Goal: Check status: Check status

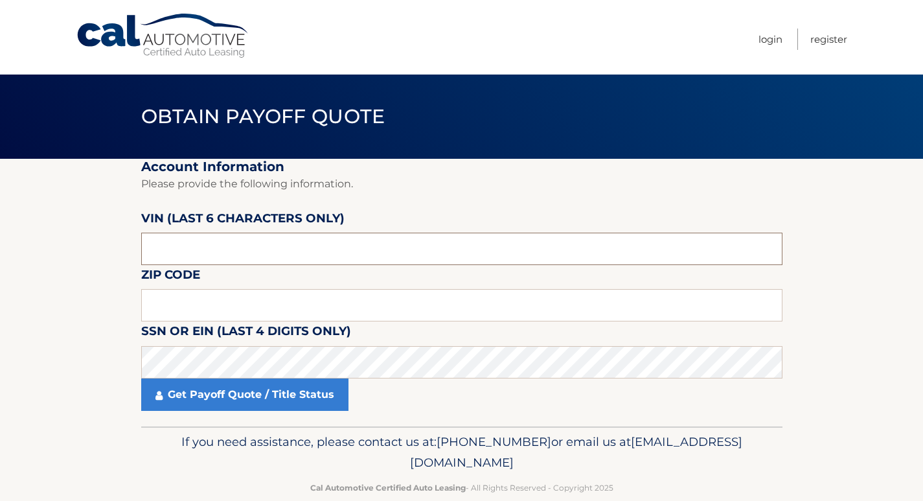
click at [203, 252] on input "text" at bounding box center [461, 249] width 641 height 32
type input "107385"
click at [163, 310] on input "text" at bounding box center [461, 305] width 641 height 32
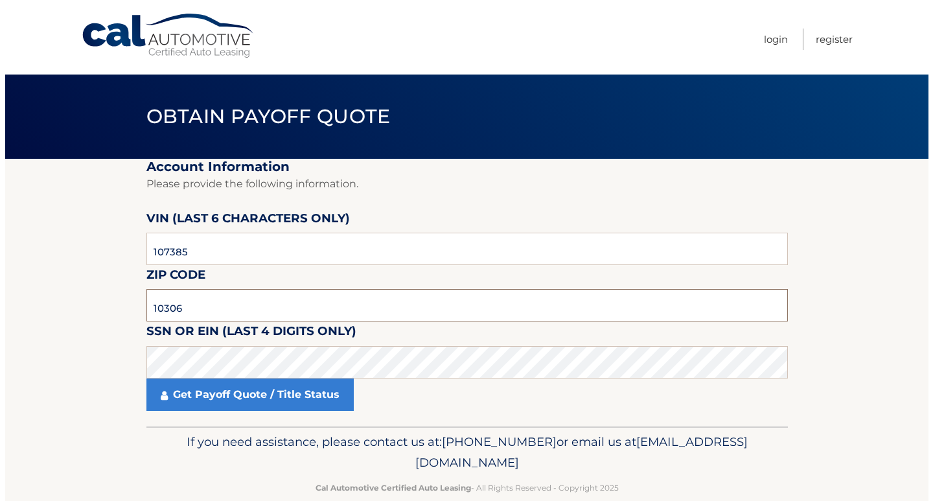
scroll to position [24, 0]
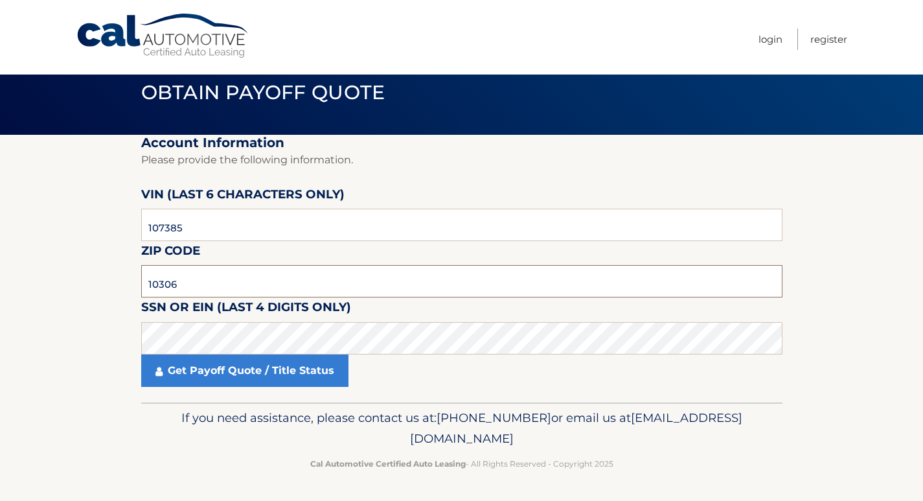
type input "10306"
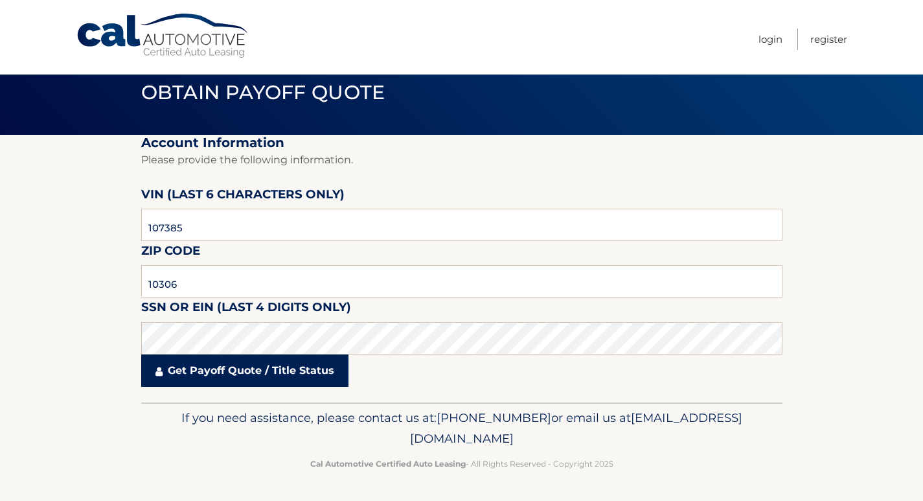
click at [230, 366] on link "Get Payoff Quote / Title Status" at bounding box center [244, 370] width 207 height 32
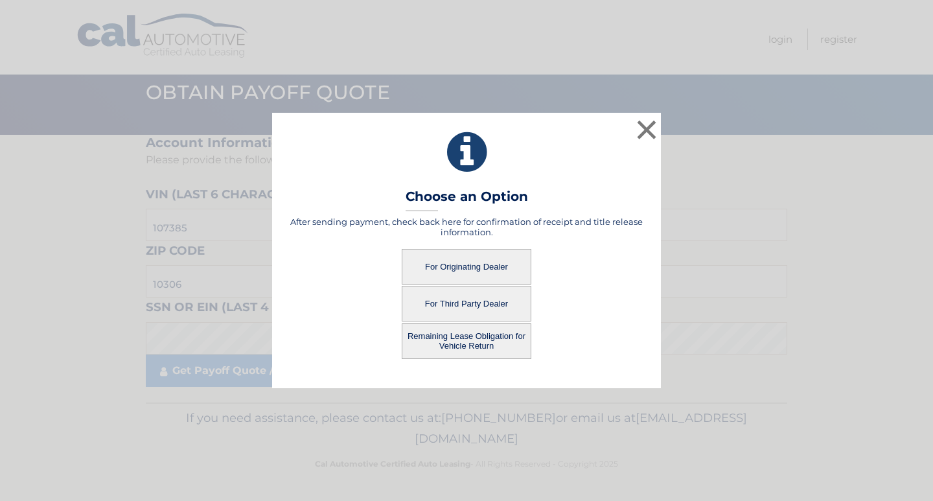
click at [476, 303] on button "For Third Party Dealer" at bounding box center [467, 304] width 130 height 36
click at [446, 306] on button "For Third Party Dealer" at bounding box center [467, 304] width 130 height 36
